Goal: Task Accomplishment & Management: Manage account settings

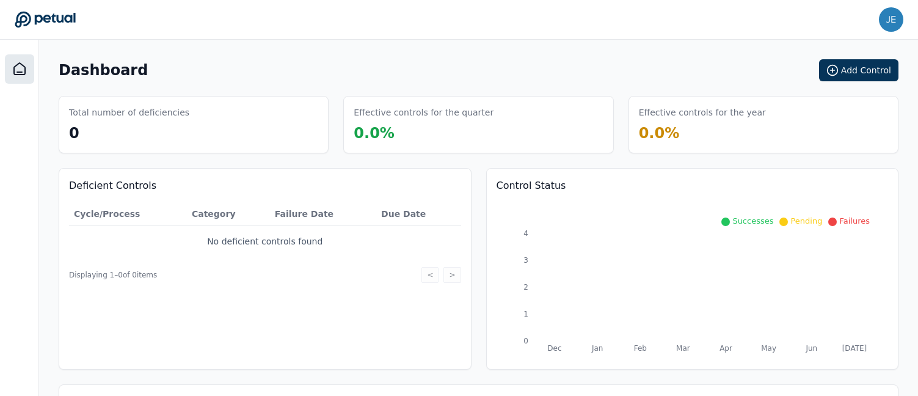
click at [321, 54] on main "Dashboard Add Control Total number of deficiencies 0 Effective controls for the…" at bounding box center [478, 292] width 879 height 505
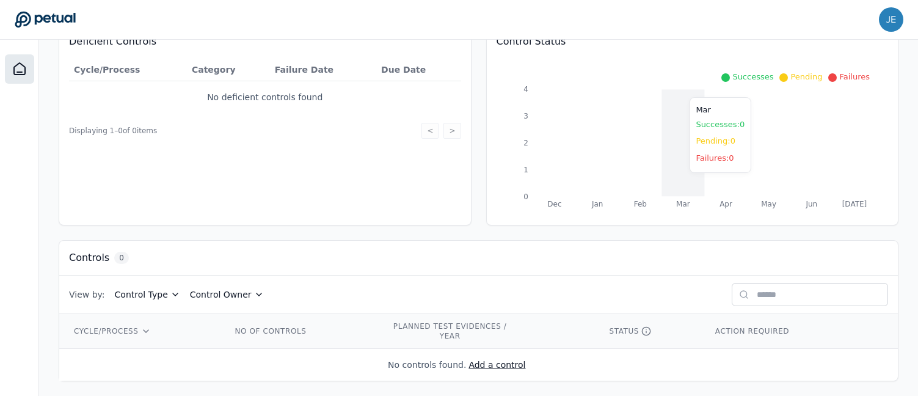
scroll to position [149, 0]
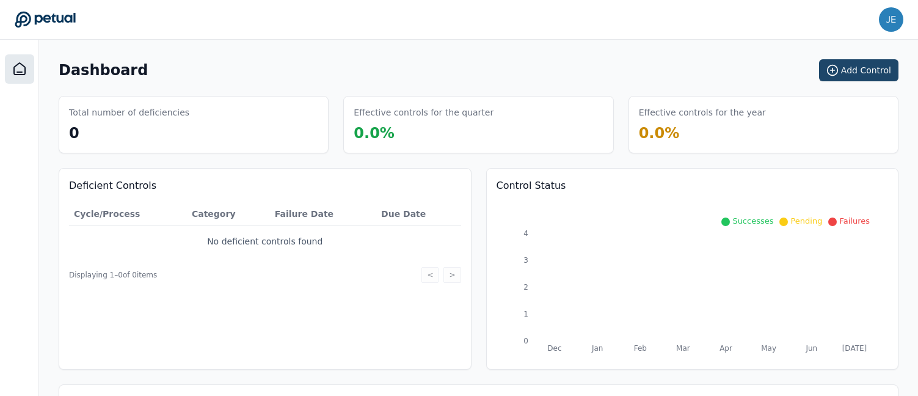
click at [839, 68] on icon at bounding box center [832, 70] width 12 height 12
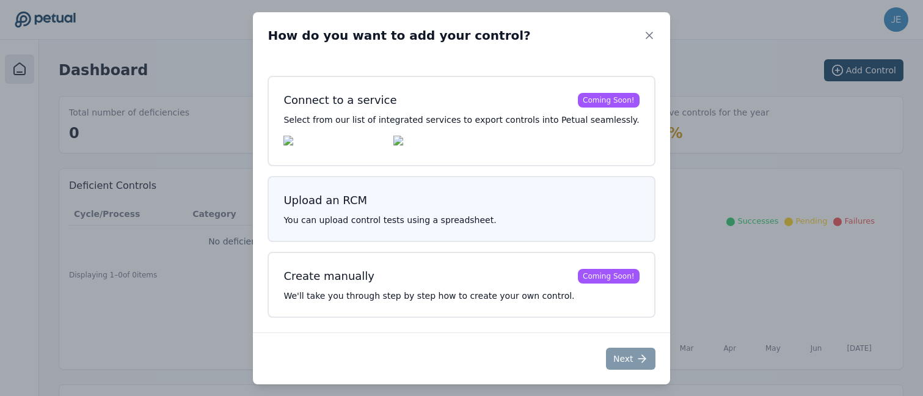
click at [477, 201] on h3 "Upload an RCM" at bounding box center [460, 200] width 355 height 17
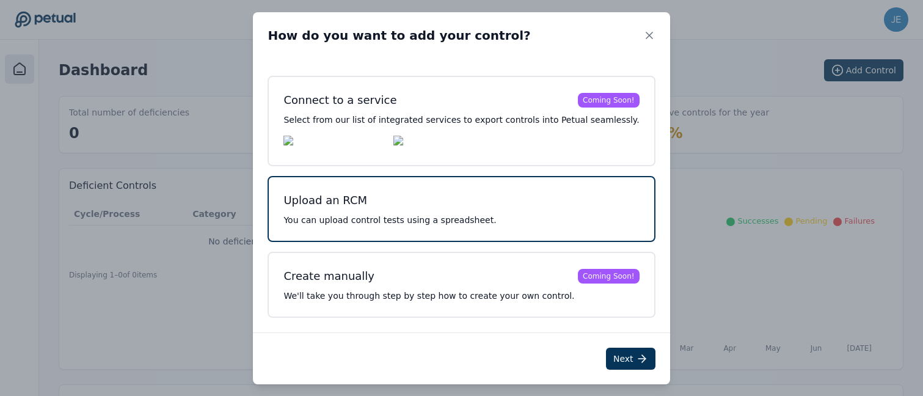
click at [475, 213] on div "Upload an RCM You can upload control tests using a spreadsheet." at bounding box center [461, 209] width 387 height 66
click at [636, 359] on icon at bounding box center [642, 358] width 12 height 12
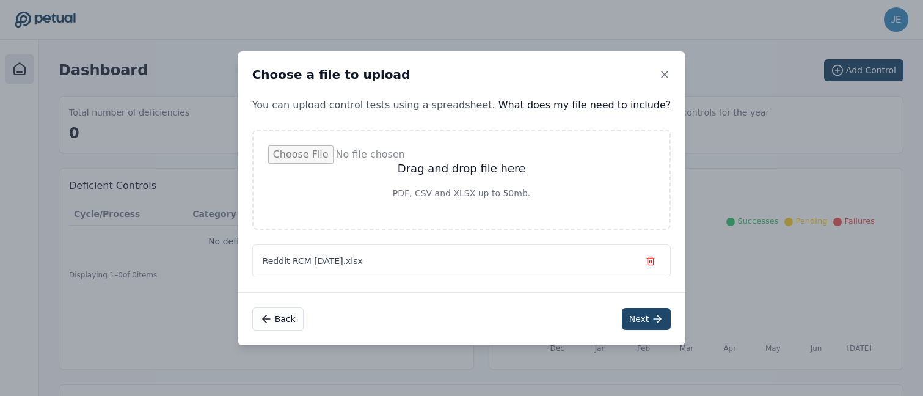
click at [627, 317] on button "Next" at bounding box center [646, 319] width 49 height 22
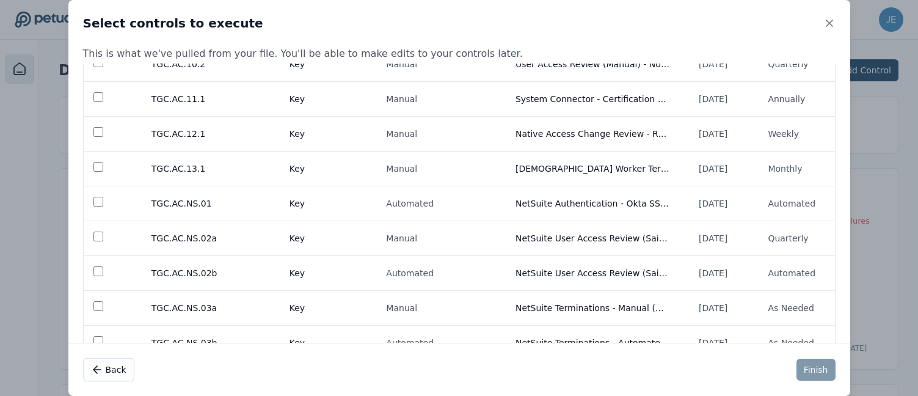
scroll to position [16356, 0]
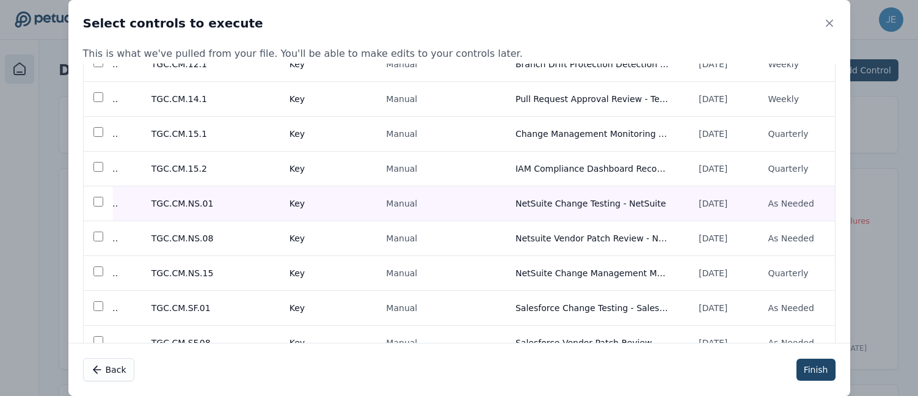
click at [815, 370] on button "Finish" at bounding box center [815, 370] width 39 height 22
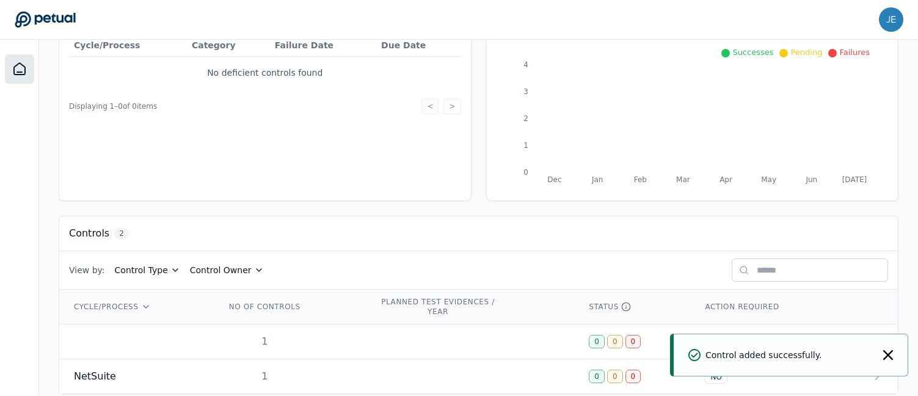
scroll to position [187, 0]
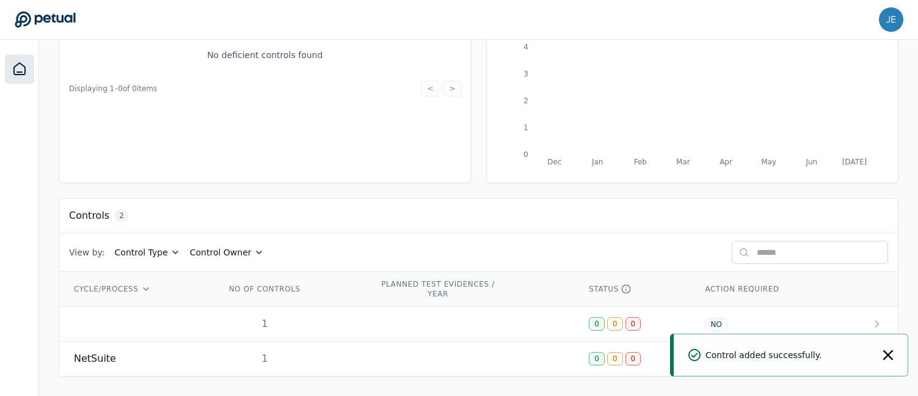
click at [890, 355] on icon "Notifications (F8)" at bounding box center [888, 355] width 10 height 10
click at [836, 357] on td "NO" at bounding box center [764, 358] width 148 height 35
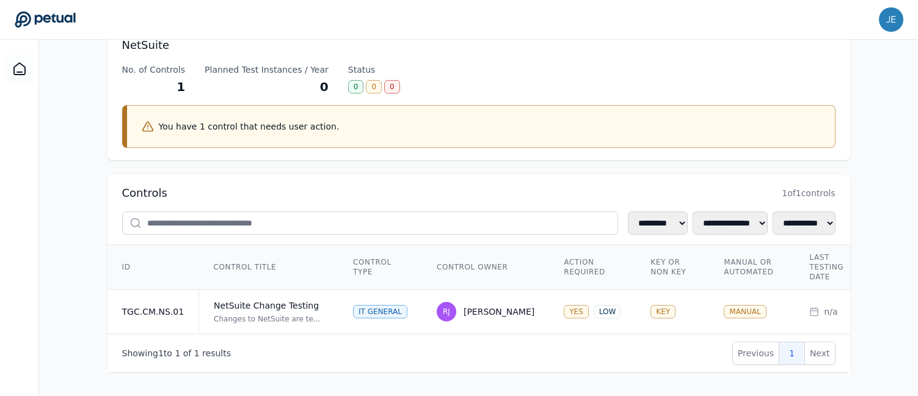
scroll to position [82, 0]
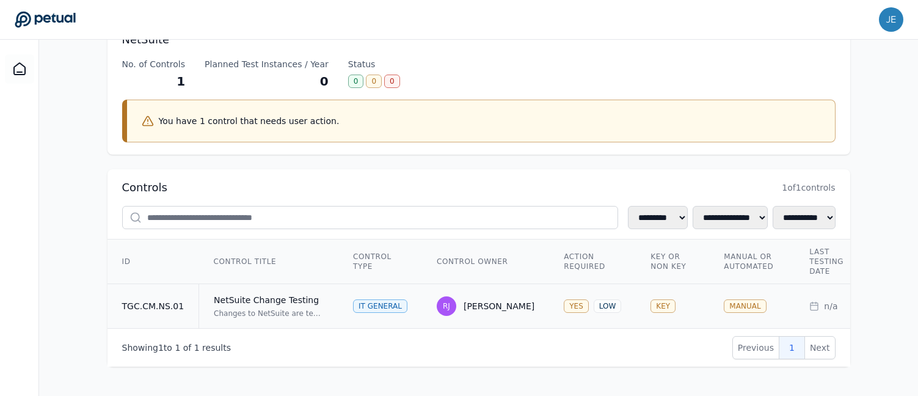
click at [284, 296] on div "NetSuite Change Testing" at bounding box center [269, 300] width 110 height 12
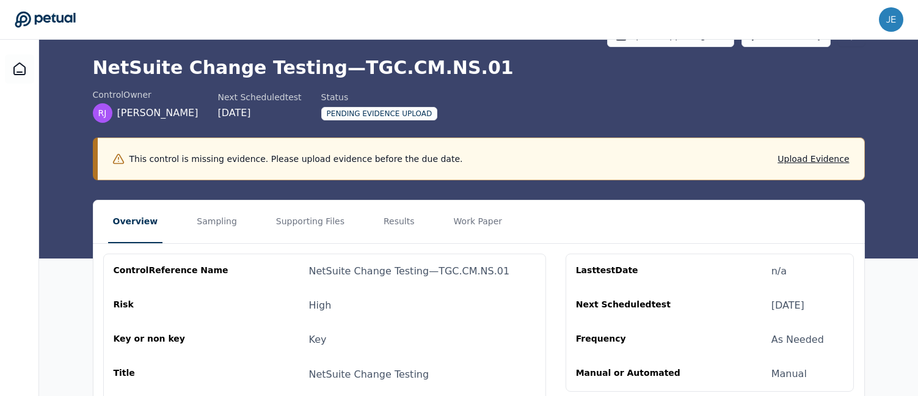
scroll to position [32, 0]
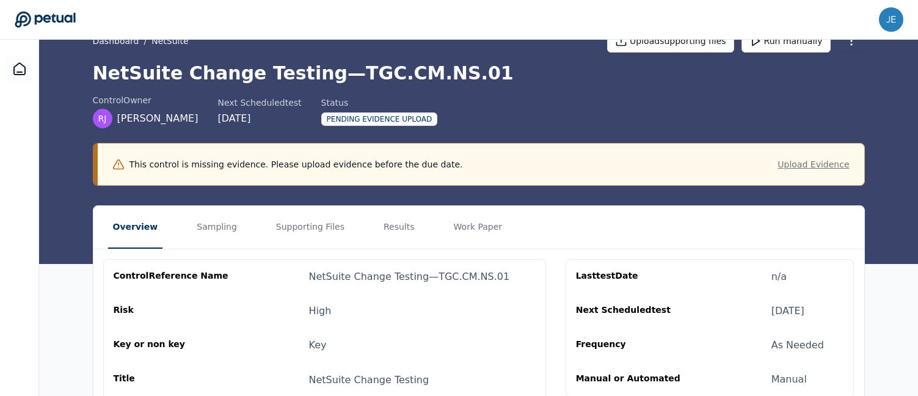
click at [828, 165] on button "Upload Evidence" at bounding box center [812, 164] width 71 height 12
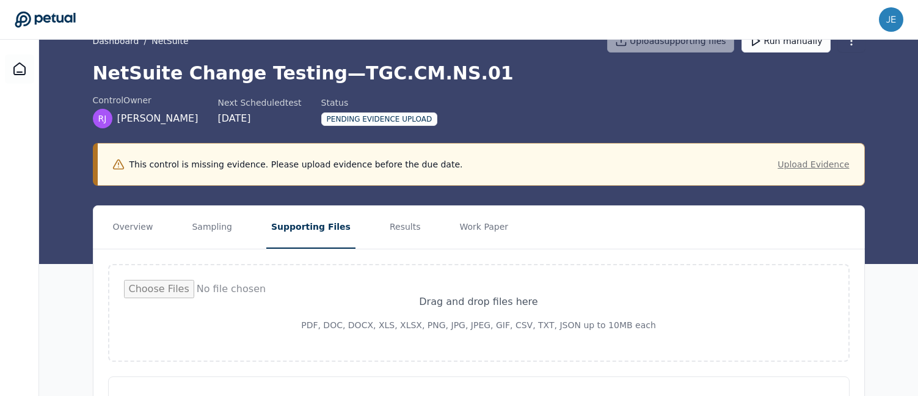
type input "**********"
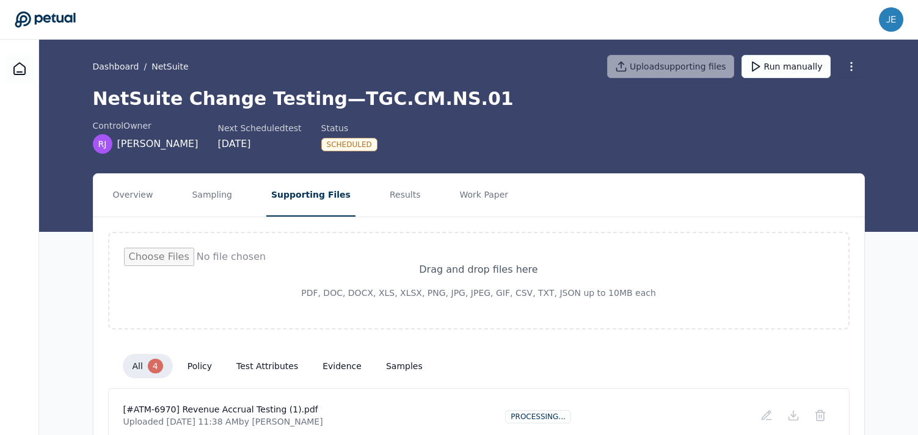
scroll to position [6, 0]
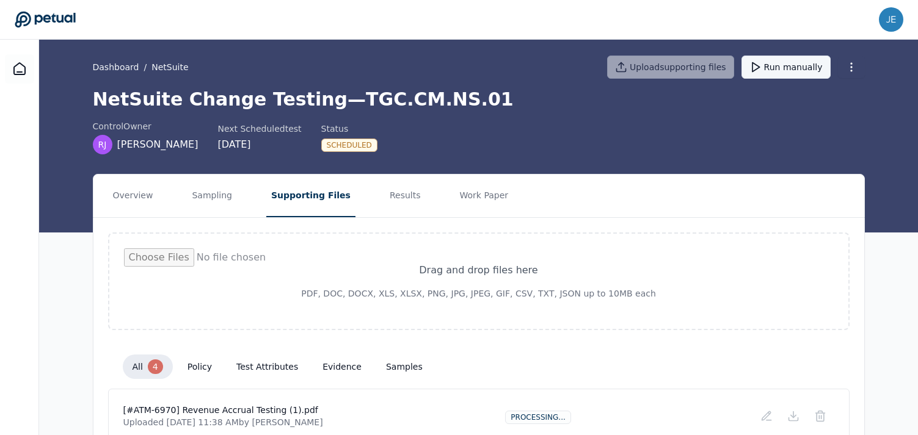
click at [774, 66] on button "Run manually" at bounding box center [785, 67] width 89 height 23
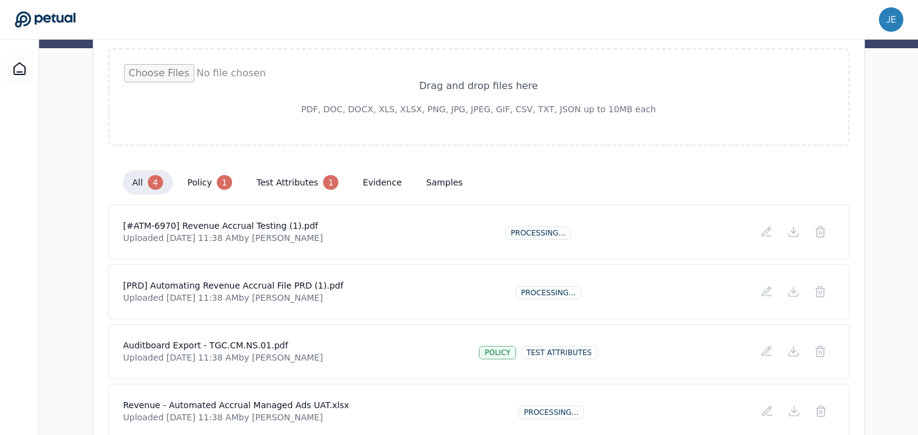
scroll to position [249, 0]
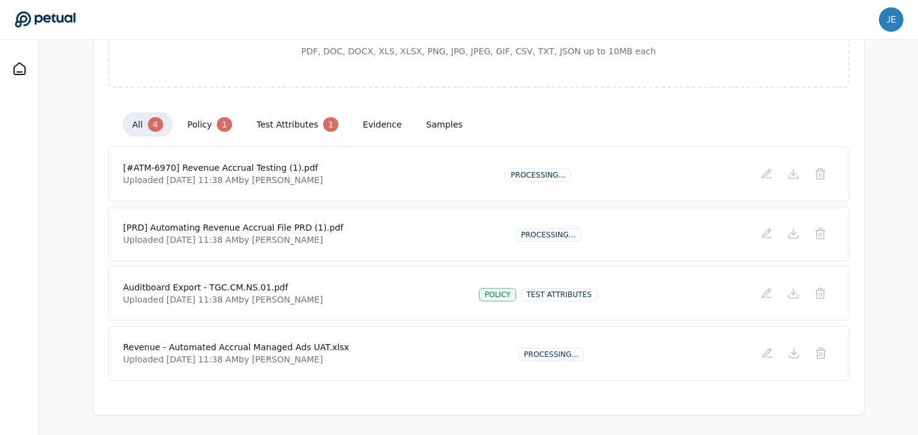
click at [293, 136] on button "test attributes 1" at bounding box center [297, 124] width 101 height 24
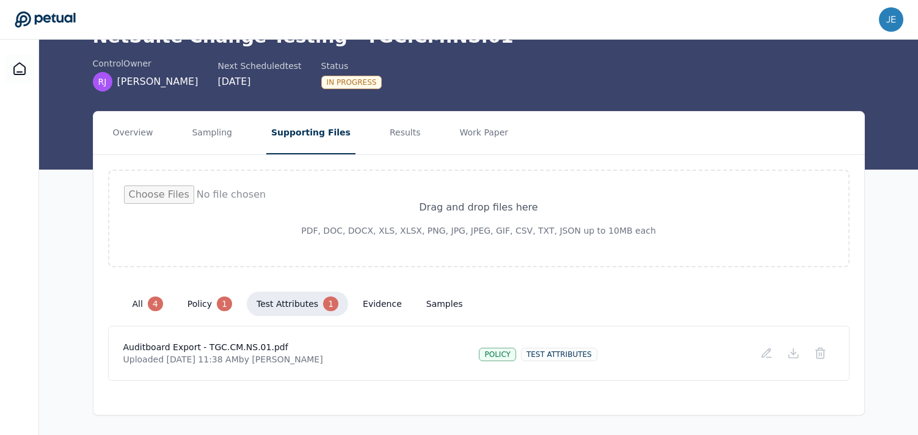
scroll to position [129, 0]
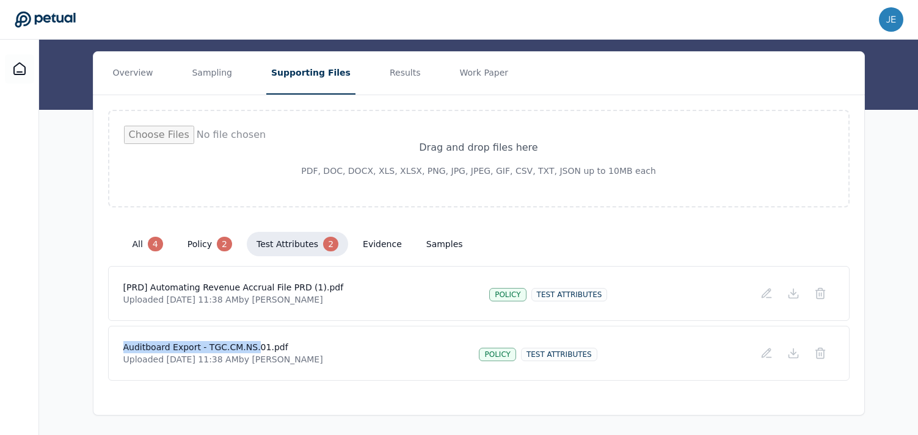
drag, startPoint x: 257, startPoint y: 347, endPoint x: 117, endPoint y: 342, distance: 139.9
click at [117, 342] on div "Auditboard Export - TGC.CM.NS.01.pdf Uploaded [DATE] 11:38 AM by [PERSON_NAME] …" at bounding box center [478, 353] width 741 height 55
click at [148, 349] on h4 "Auditboard Export - TGC.CM.NS.01.pdf" at bounding box center [223, 347] width 200 height 12
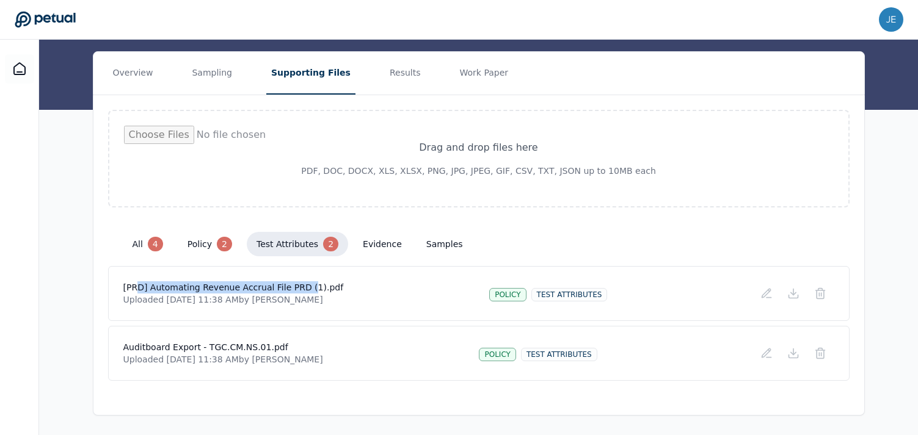
drag, startPoint x: 305, startPoint y: 288, endPoint x: 136, endPoint y: 288, distance: 169.8
click at [136, 288] on h4 "[PRD] Automating Revenue Accrual File PRD (1).pdf" at bounding box center [233, 288] width 220 height 12
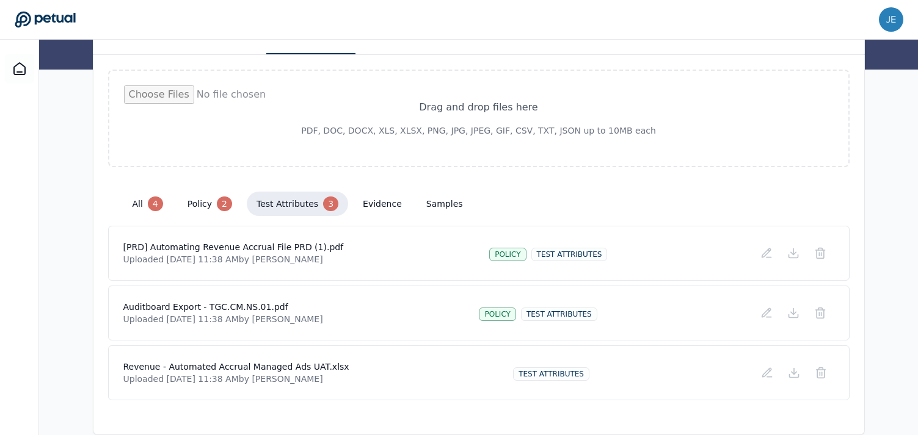
scroll to position [189, 0]
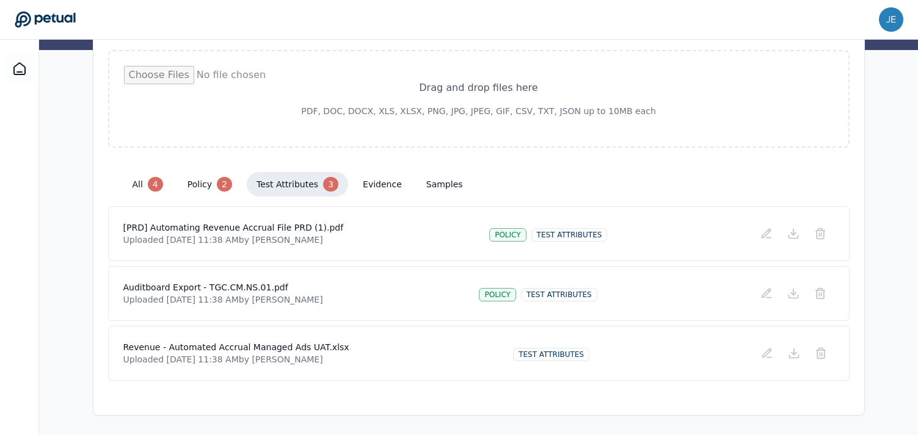
click at [213, 180] on button "policy 2" at bounding box center [210, 184] width 64 height 24
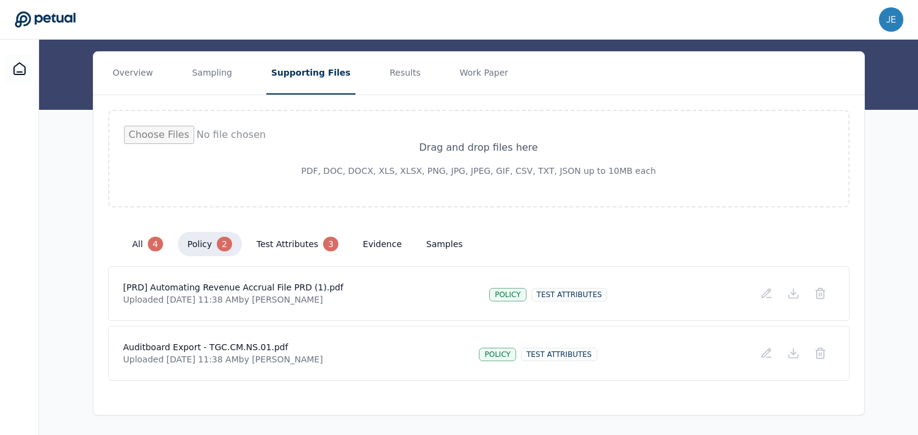
scroll to position [129, 0]
click at [147, 241] on button "all 4" at bounding box center [148, 244] width 50 height 24
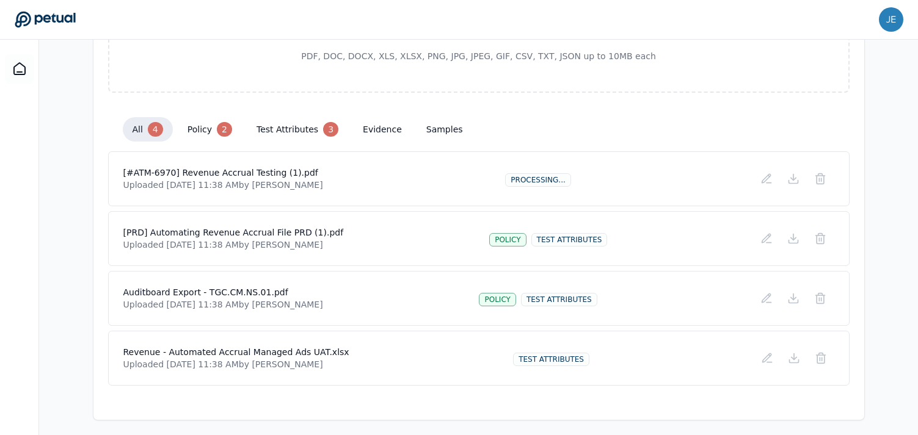
scroll to position [249, 0]
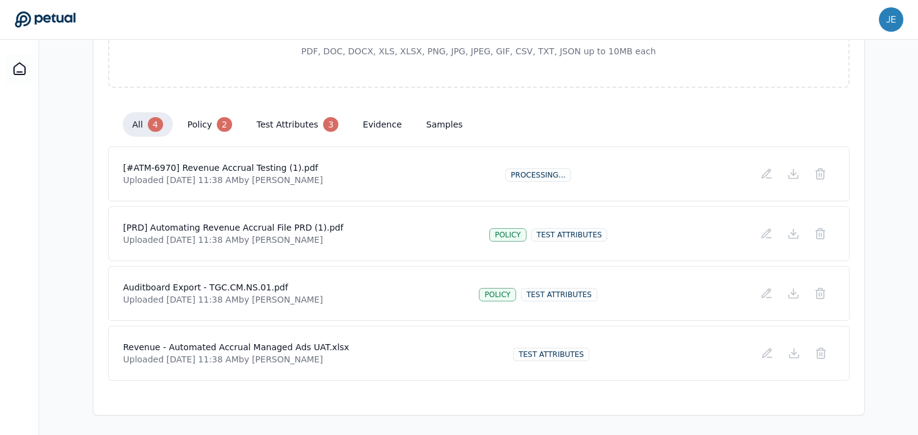
click at [369, 124] on button "evidence" at bounding box center [382, 125] width 59 height 22
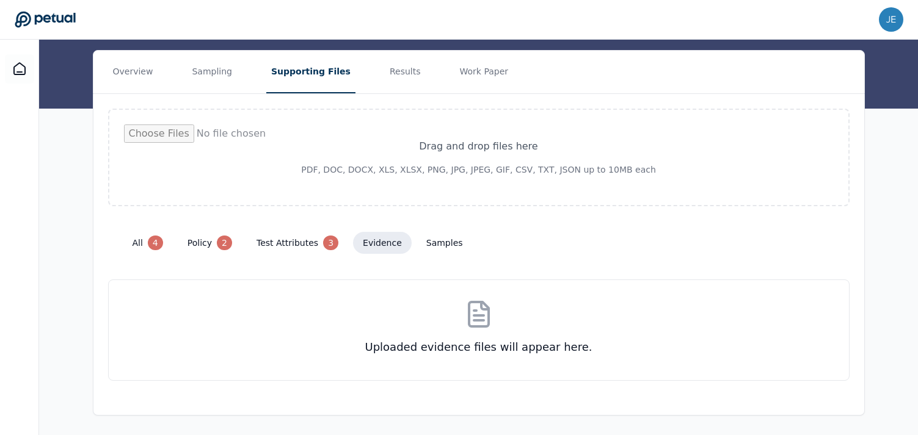
click at [427, 240] on button "samples" at bounding box center [445, 243] width 56 height 22
click at [164, 242] on button "all 4" at bounding box center [148, 243] width 50 height 24
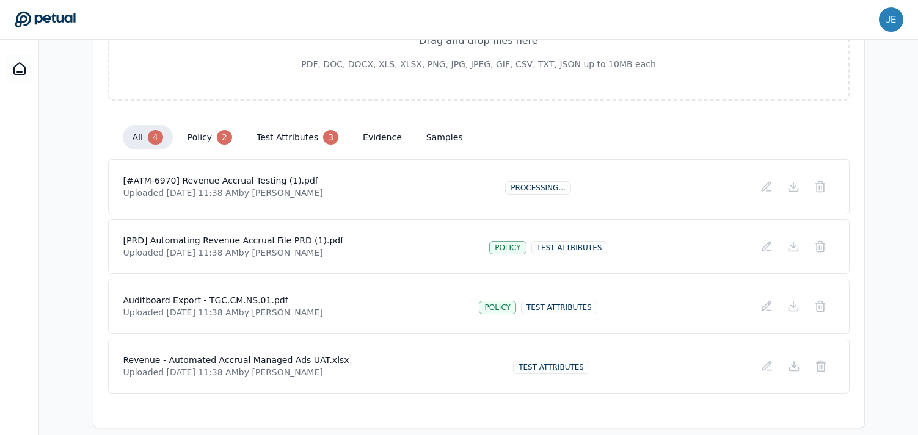
scroll to position [237, 0]
click at [768, 190] on icon at bounding box center [768, 190] width 5 height 0
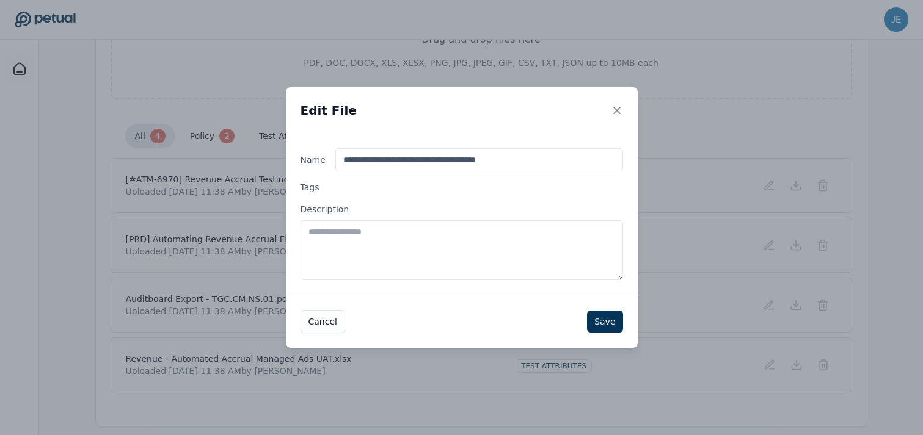
click at [578, 233] on textarea "Description" at bounding box center [461, 250] width 322 height 60
click at [583, 245] on textarea "Description" at bounding box center [461, 250] width 322 height 60
click at [617, 109] on icon at bounding box center [617, 110] width 12 height 12
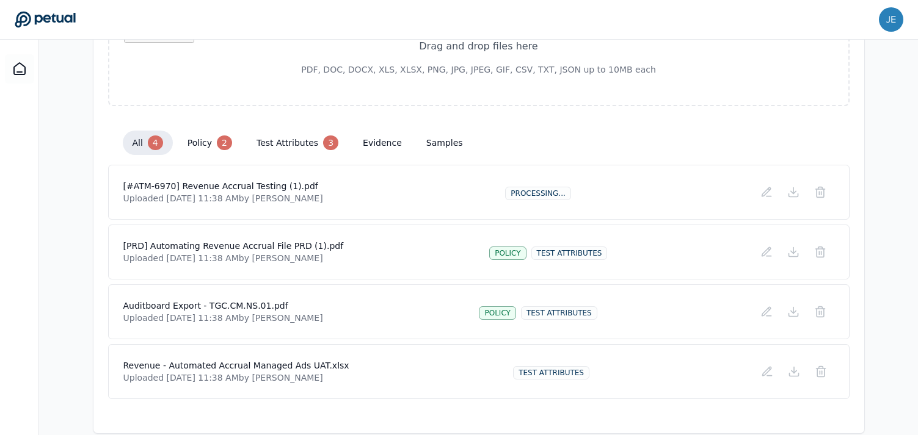
scroll to position [235, 0]
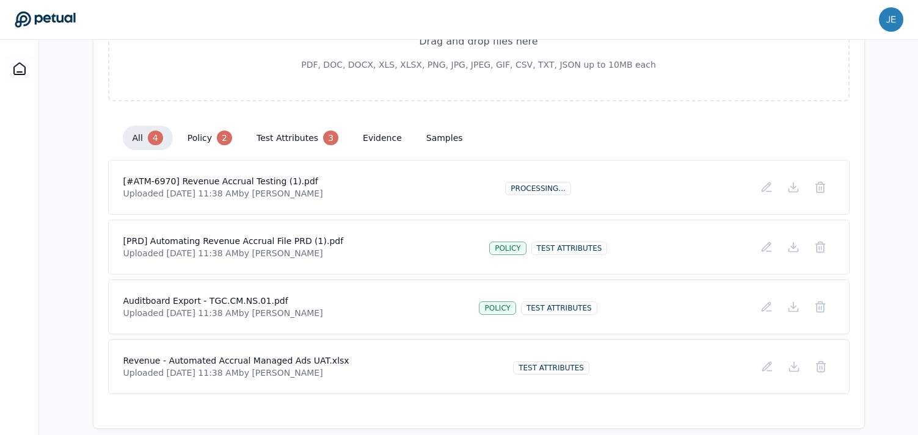
click at [289, 240] on h4 "[PRD] Automating Revenue Accrual File PRD (1).pdf" at bounding box center [233, 241] width 220 height 12
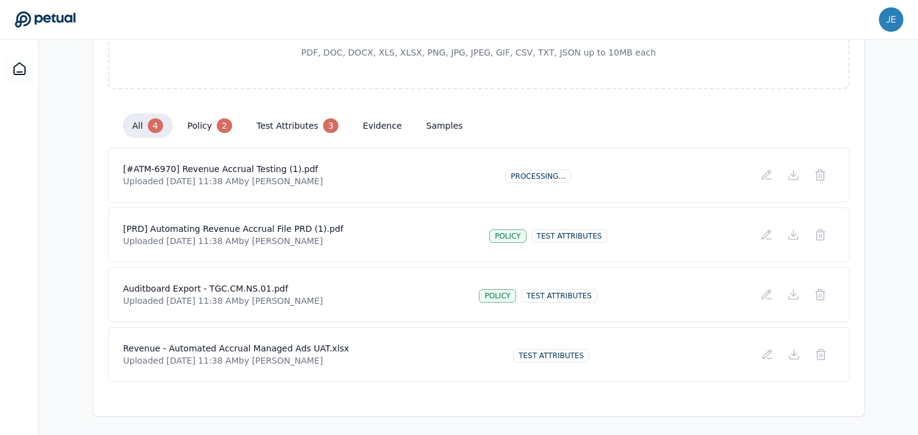
scroll to position [249, 0]
click at [274, 286] on h4 "Auditboard Export - TGC.CM.NS.01.pdf" at bounding box center [223, 288] width 200 height 12
drag, startPoint x: 286, startPoint y: 288, endPoint x: 235, endPoint y: 286, distance: 50.7
click at [235, 286] on h4 "Auditboard Export - TGC.CM.NS.01.pdf" at bounding box center [223, 288] width 200 height 12
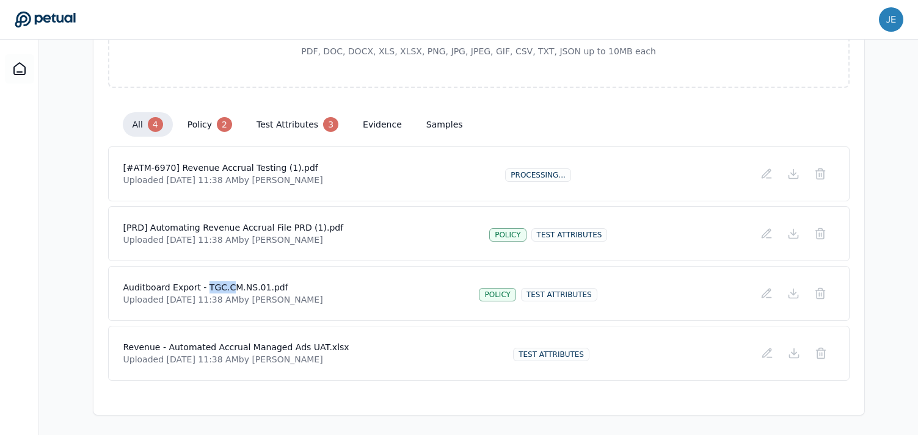
drag, startPoint x: 206, startPoint y: 286, endPoint x: 230, endPoint y: 286, distance: 24.4
click at [230, 286] on h4 "Auditboard Export - TGC.CM.NS.01.pdf" at bounding box center [223, 288] width 200 height 12
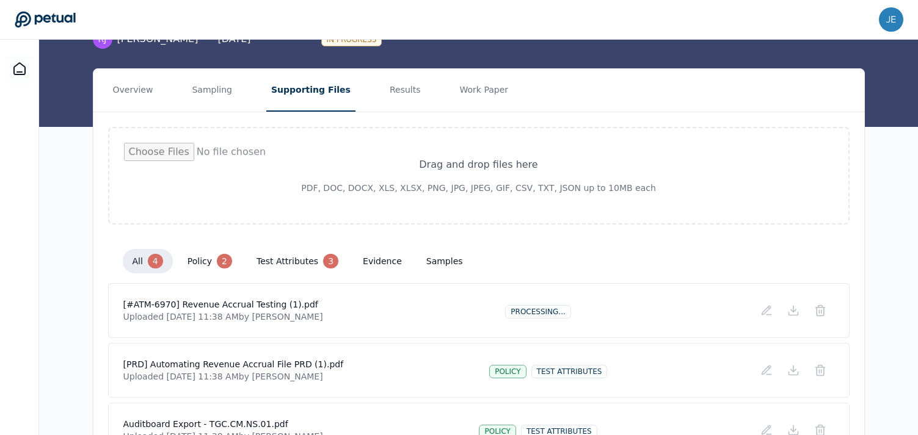
scroll to position [114, 0]
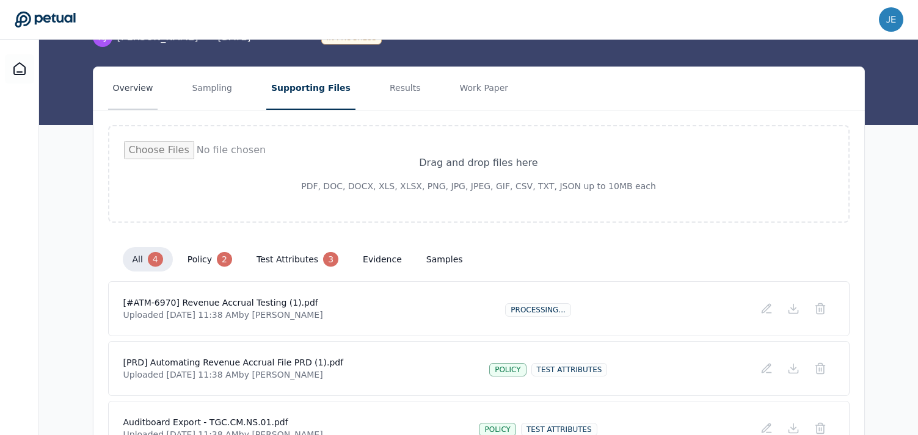
click at [150, 90] on button "Overview" at bounding box center [133, 88] width 50 height 43
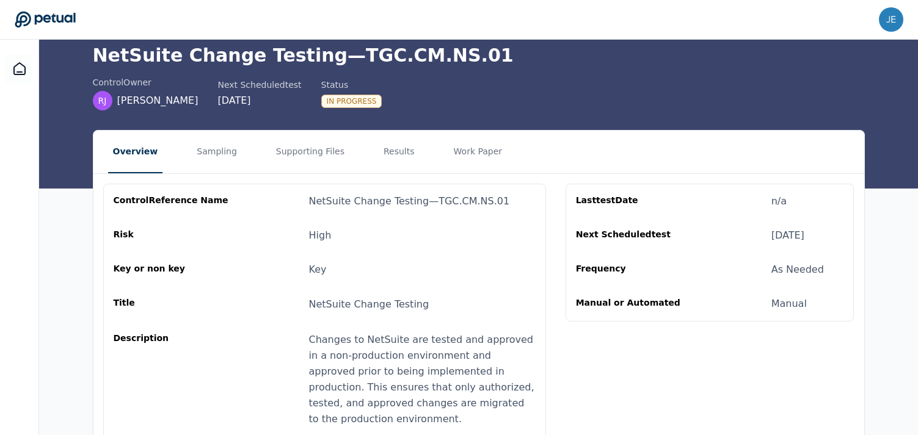
scroll to position [51, 0]
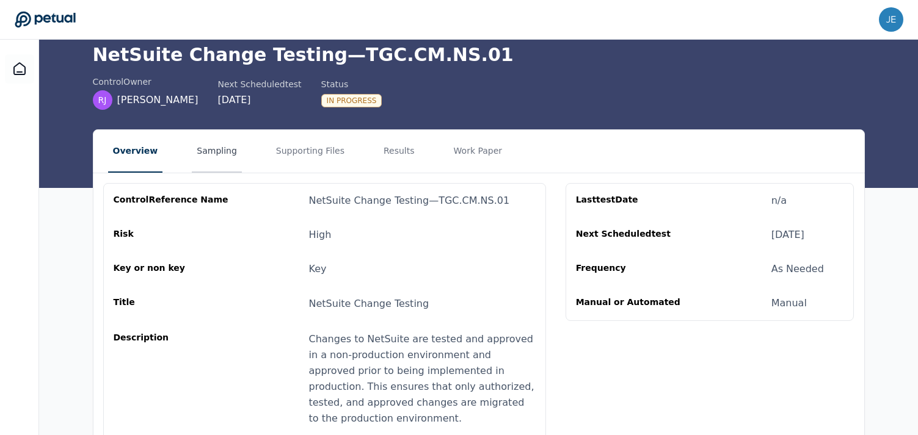
click at [194, 158] on button "Sampling" at bounding box center [217, 151] width 50 height 43
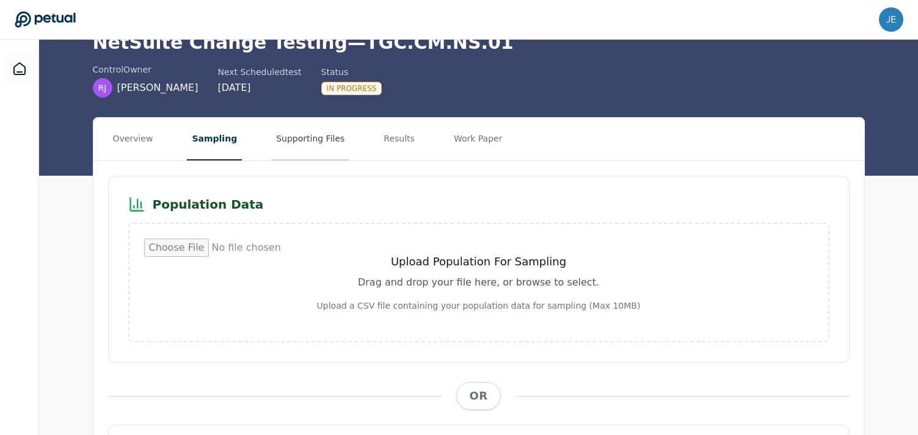
scroll to position [23, 0]
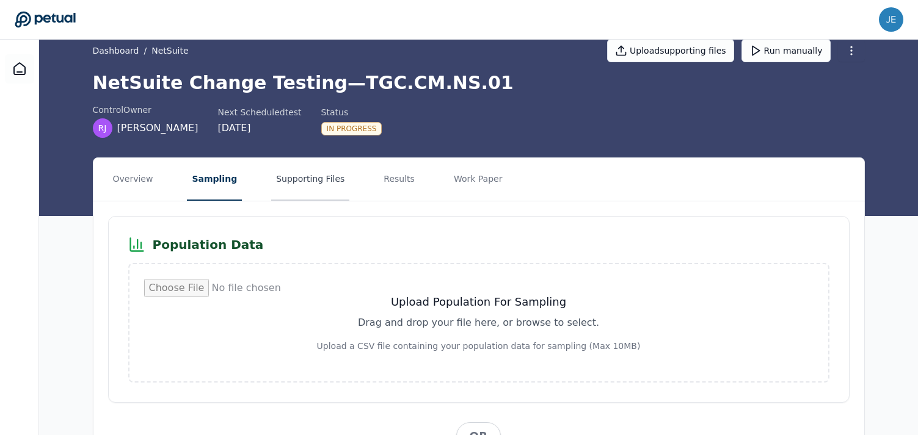
click at [297, 186] on button "Supporting Files" at bounding box center [310, 179] width 78 height 43
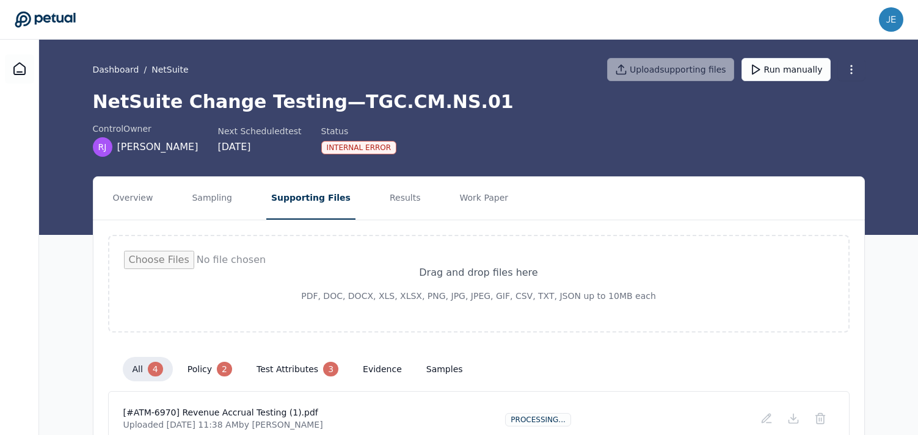
scroll to position [5, 0]
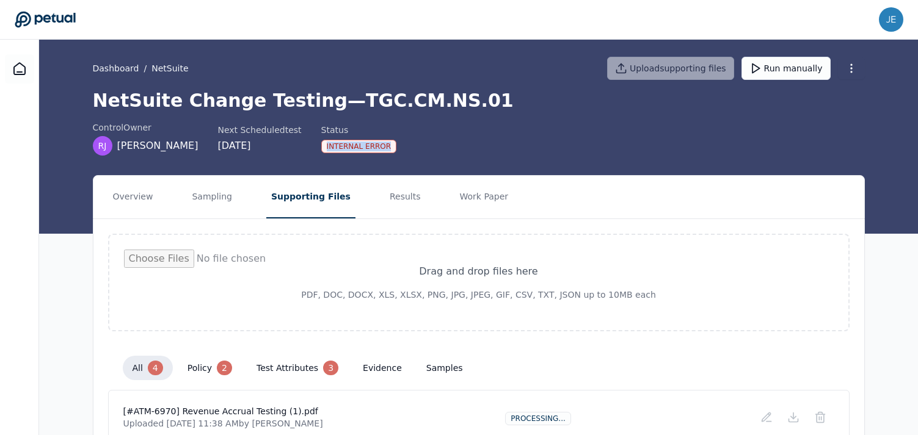
drag, startPoint x: 304, startPoint y: 147, endPoint x: 381, endPoint y: 147, distance: 77.6
click at [381, 147] on div "control Owner [PERSON_NAME] Next Scheduled test [DATE] Status Internal Error" at bounding box center [479, 139] width 772 height 34
click at [153, 195] on button "Overview" at bounding box center [133, 197] width 50 height 43
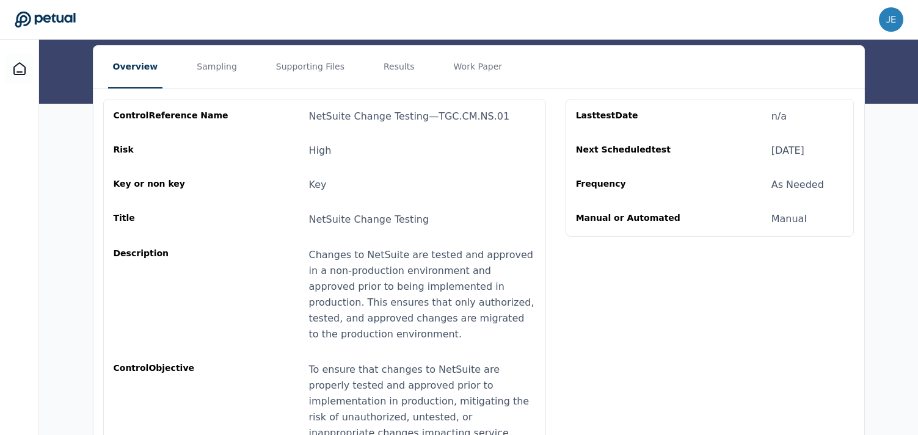
scroll to position [136, 0]
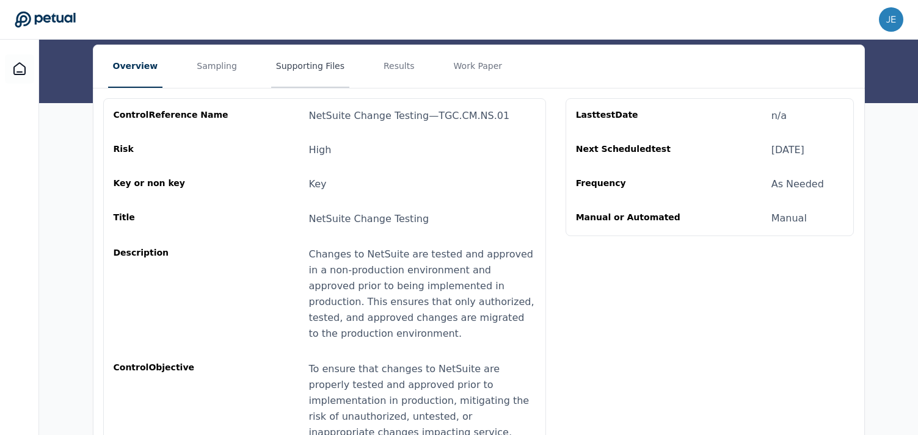
click at [284, 74] on button "Supporting Files" at bounding box center [310, 66] width 78 height 43
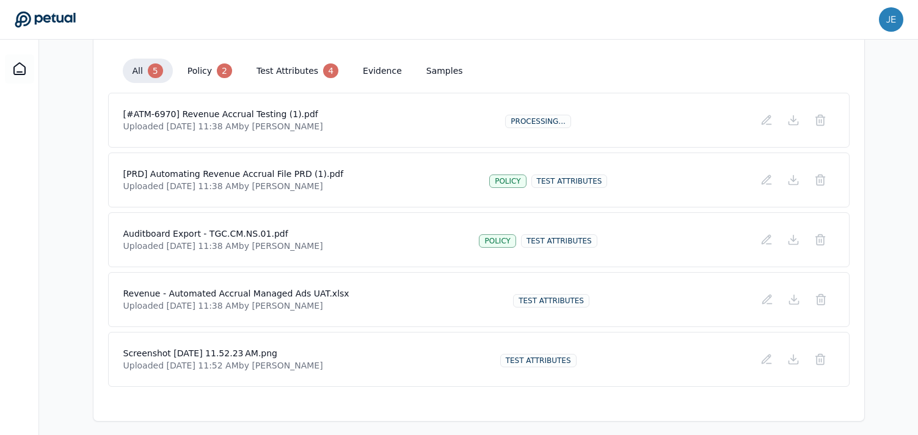
scroll to position [308, 0]
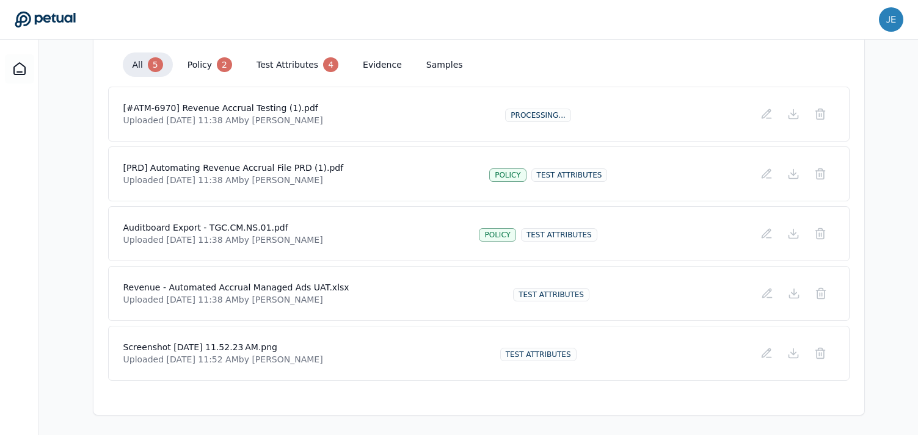
click at [219, 70] on div "2" at bounding box center [224, 64] width 15 height 15
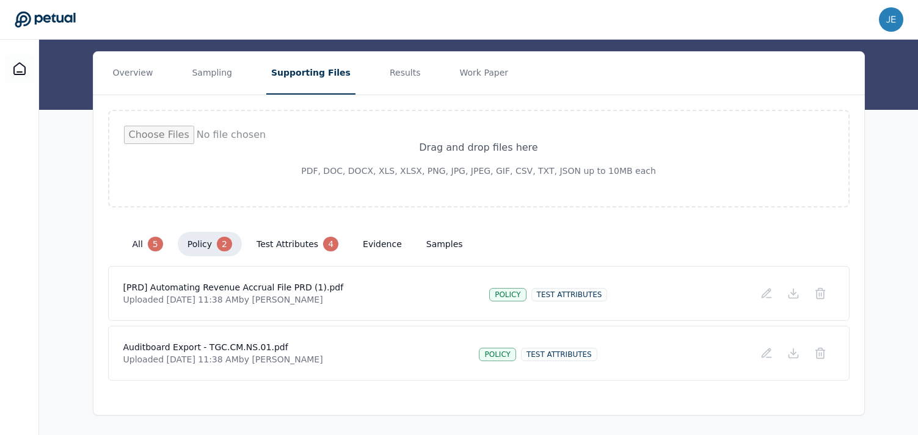
click at [302, 242] on button "test attributes 4" at bounding box center [297, 244] width 101 height 24
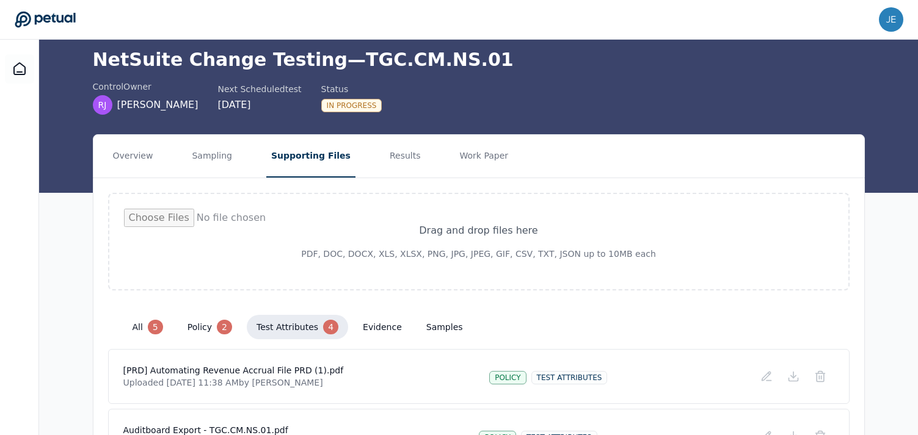
scroll to position [0, 0]
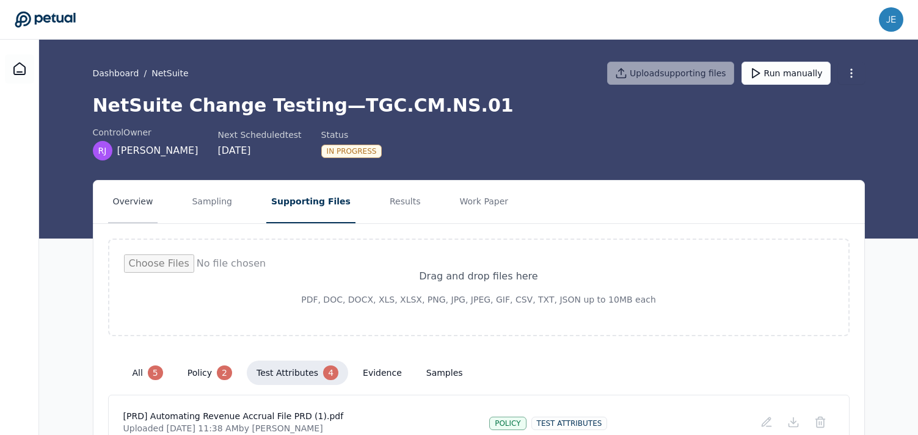
click at [127, 203] on button "Overview" at bounding box center [133, 202] width 50 height 43
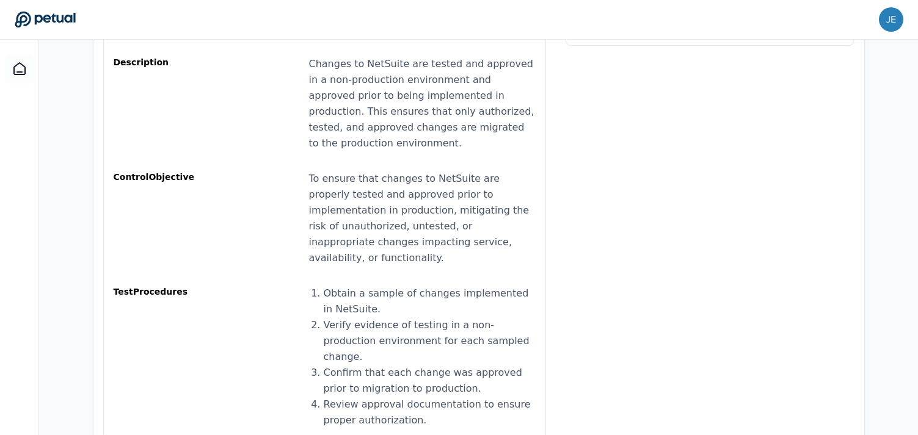
scroll to position [348, 0]
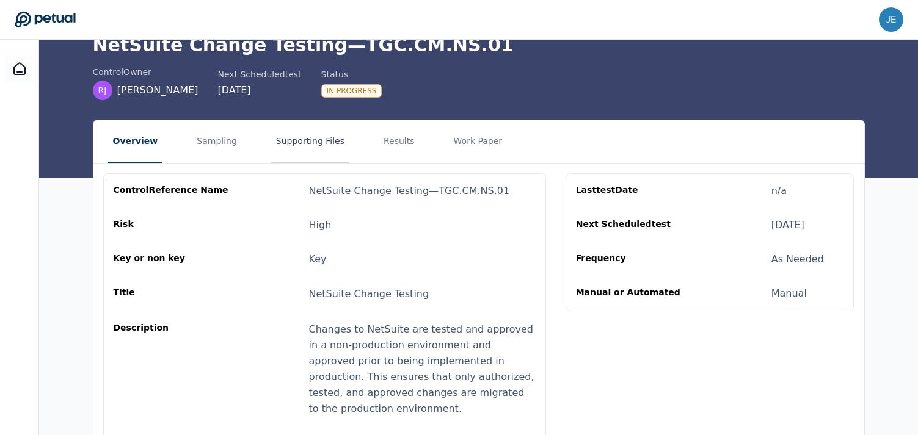
click at [324, 142] on button "Supporting Files" at bounding box center [310, 141] width 78 height 43
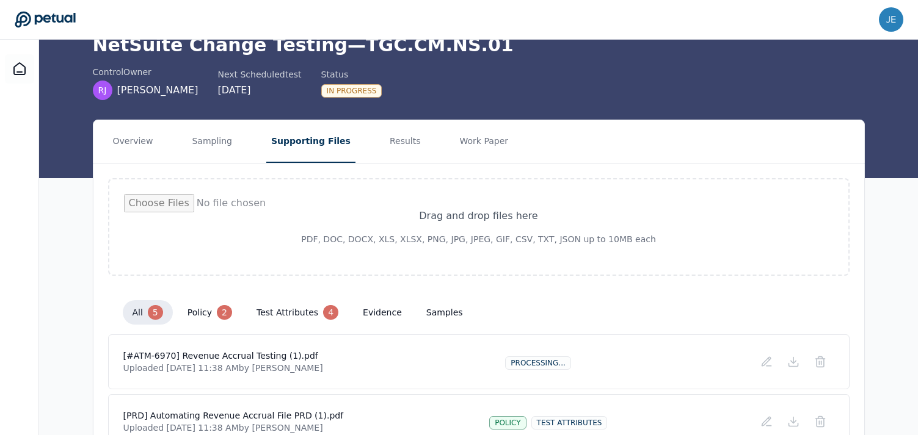
scroll to position [3, 0]
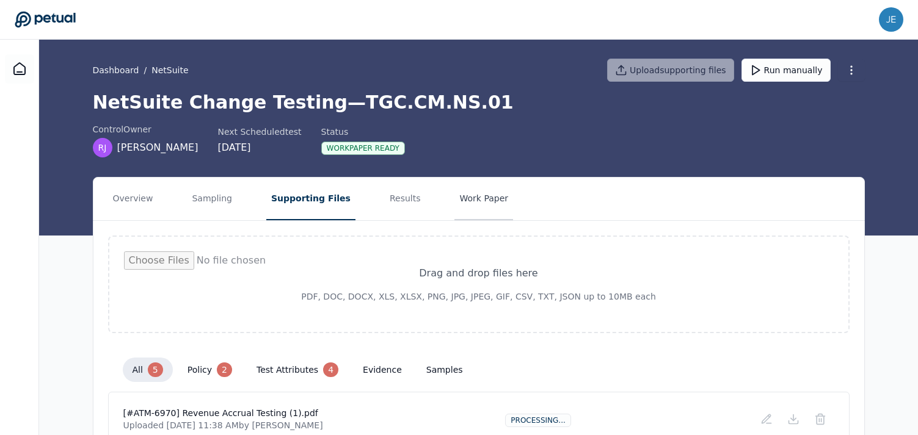
click at [454, 198] on button "Work Paper" at bounding box center [483, 199] width 59 height 43
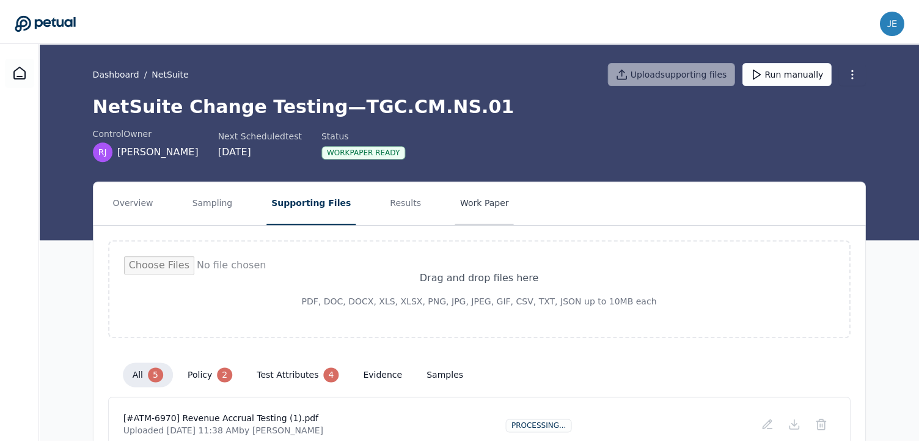
scroll to position [0, 0]
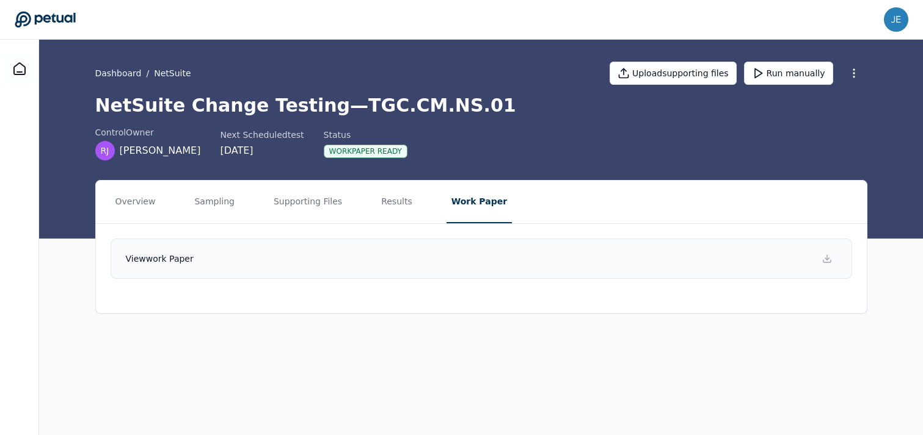
click at [788, 255] on link "View work paper" at bounding box center [481, 259] width 741 height 40
click at [247, 246] on link "View work paper" at bounding box center [481, 259] width 741 height 40
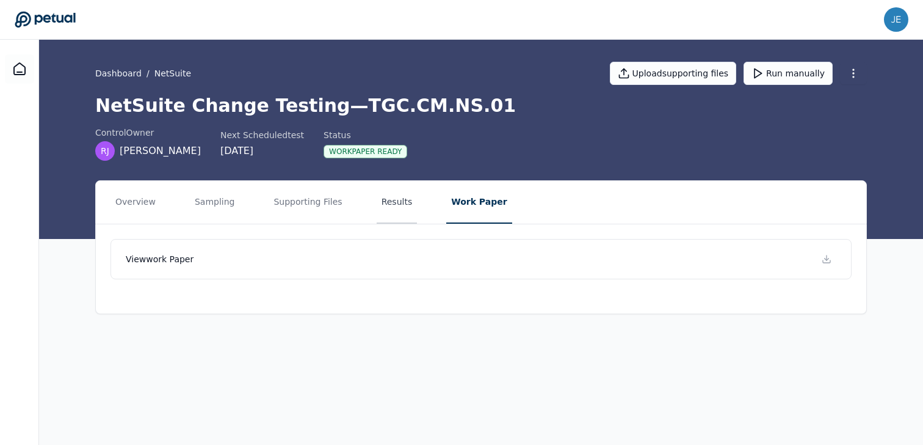
click at [398, 204] on button "Results" at bounding box center [397, 202] width 41 height 43
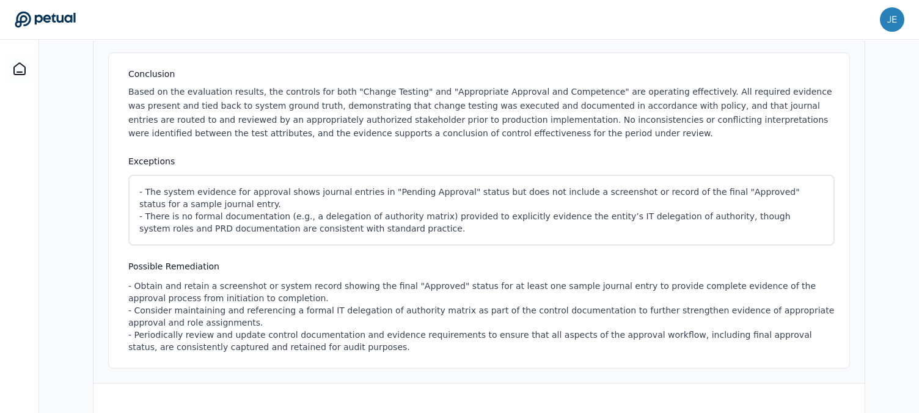
scroll to position [209, 0]
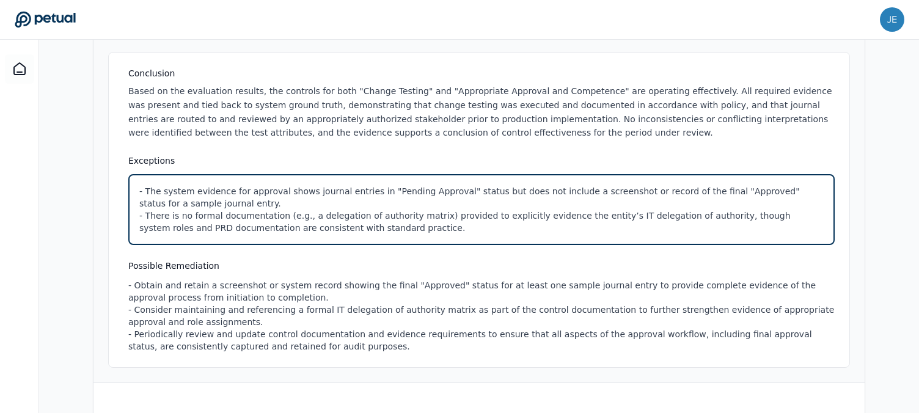
click at [349, 230] on html "[PERSON_NAME][EMAIL_ADDRESS][DOMAIN_NAME] [DOMAIN_NAME][EMAIL_ADDRESS][DOMAIN_N…" at bounding box center [459, 141] width 919 height 700
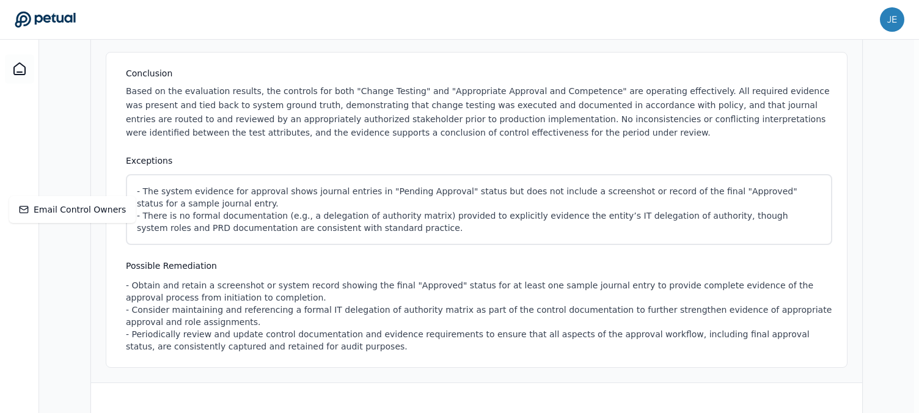
click at [327, 253] on html "[PERSON_NAME][EMAIL_ADDRESS][DOMAIN_NAME] [DOMAIN_NAME][EMAIL_ADDRESS][DOMAIN_N…" at bounding box center [459, 141] width 919 height 700
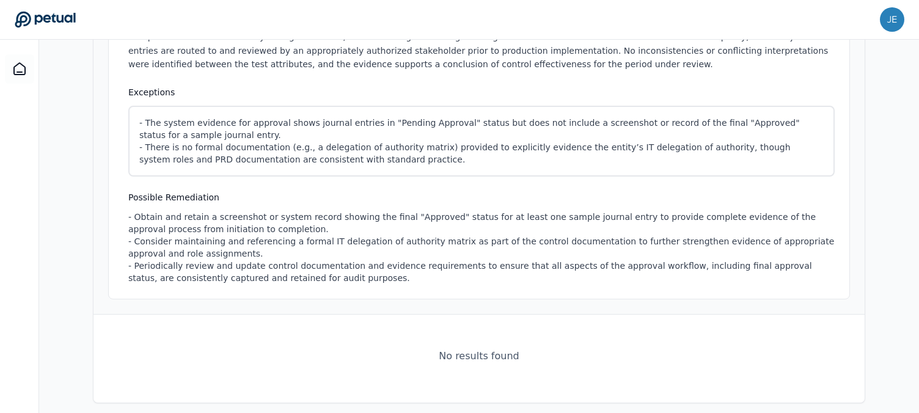
scroll to position [287, 0]
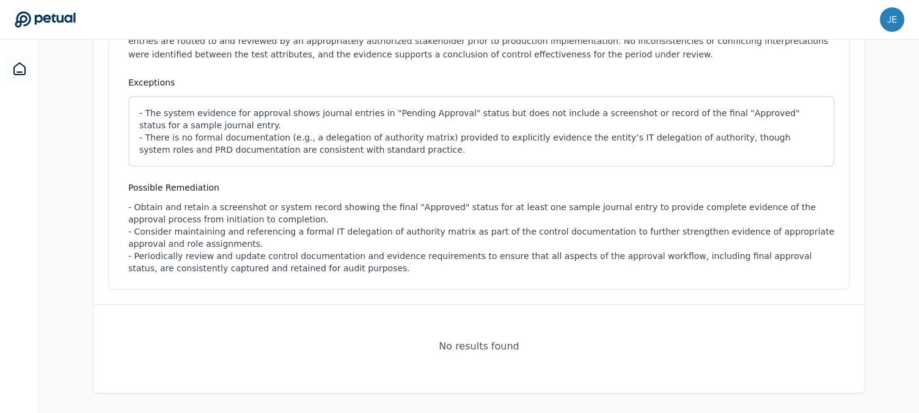
click at [495, 346] on div "No results found" at bounding box center [479, 346] width 80 height 15
click at [479, 348] on div "No results found" at bounding box center [479, 346] width 80 height 15
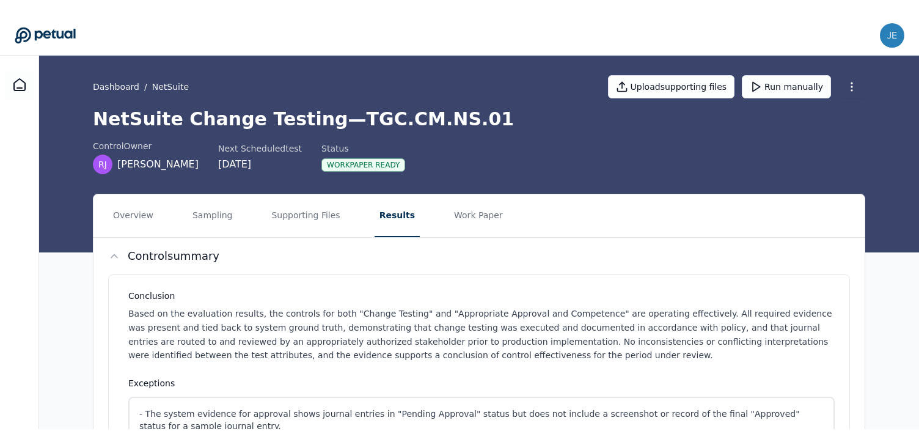
scroll to position [4, 0]
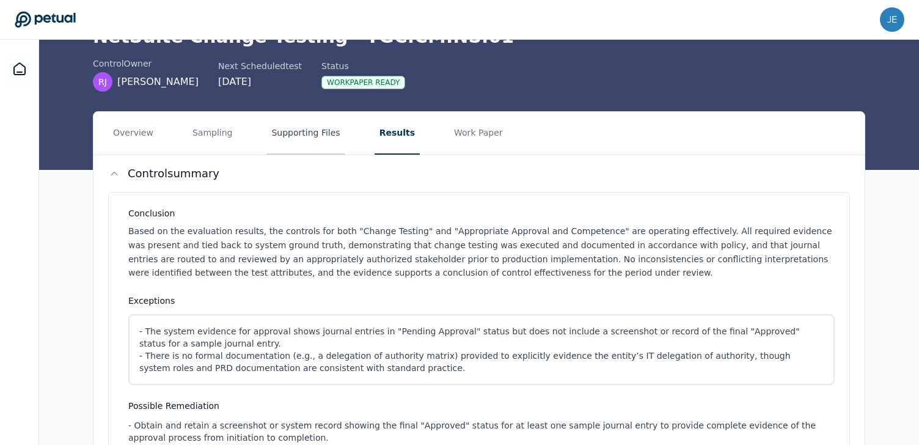
click at [318, 144] on button "Supporting Files" at bounding box center [305, 133] width 78 height 43
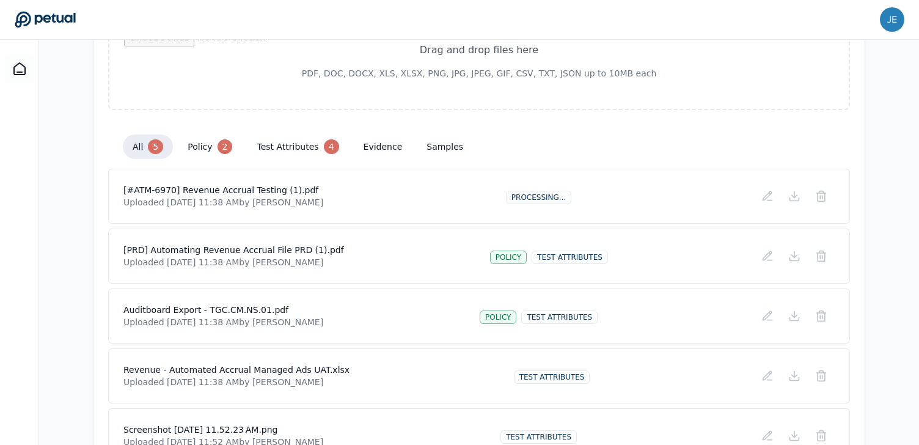
scroll to position [237, 0]
